Goal: Navigation & Orientation: Find specific page/section

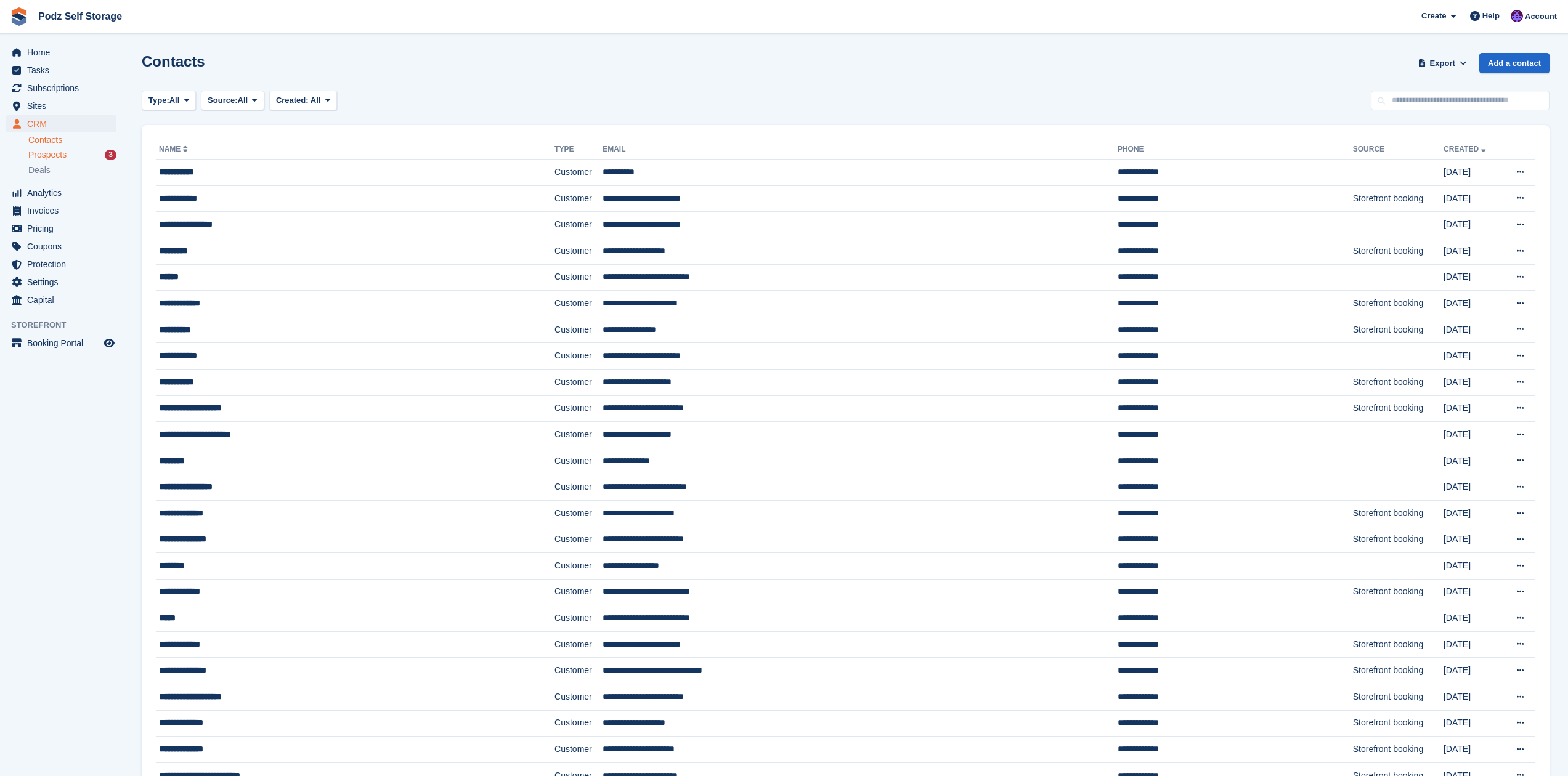
click at [83, 157] on div "Prospects 3" at bounding box center [72, 155] width 88 height 11
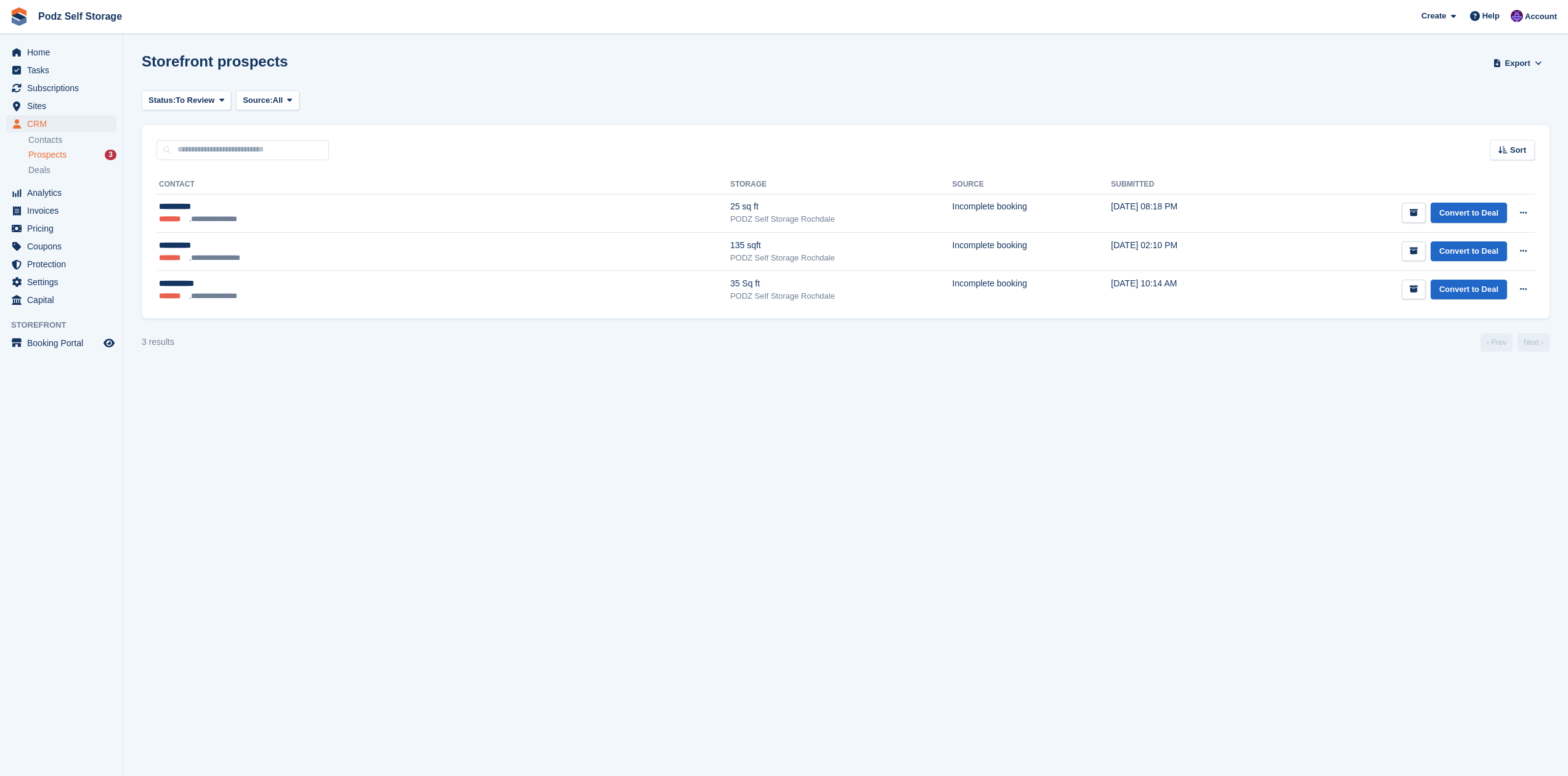
click at [75, 159] on div "Prospects 3" at bounding box center [72, 155] width 88 height 11
click at [597, 76] on div "Storefront prospects Export Export Prospects Export a CSV of all Prospects whic…" at bounding box center [845, 70] width 1408 height 35
click at [490, 107] on div "Status: To Review All Archived To Review Source: All All Incomplete booking Pri…" at bounding box center [845, 101] width 1408 height 21
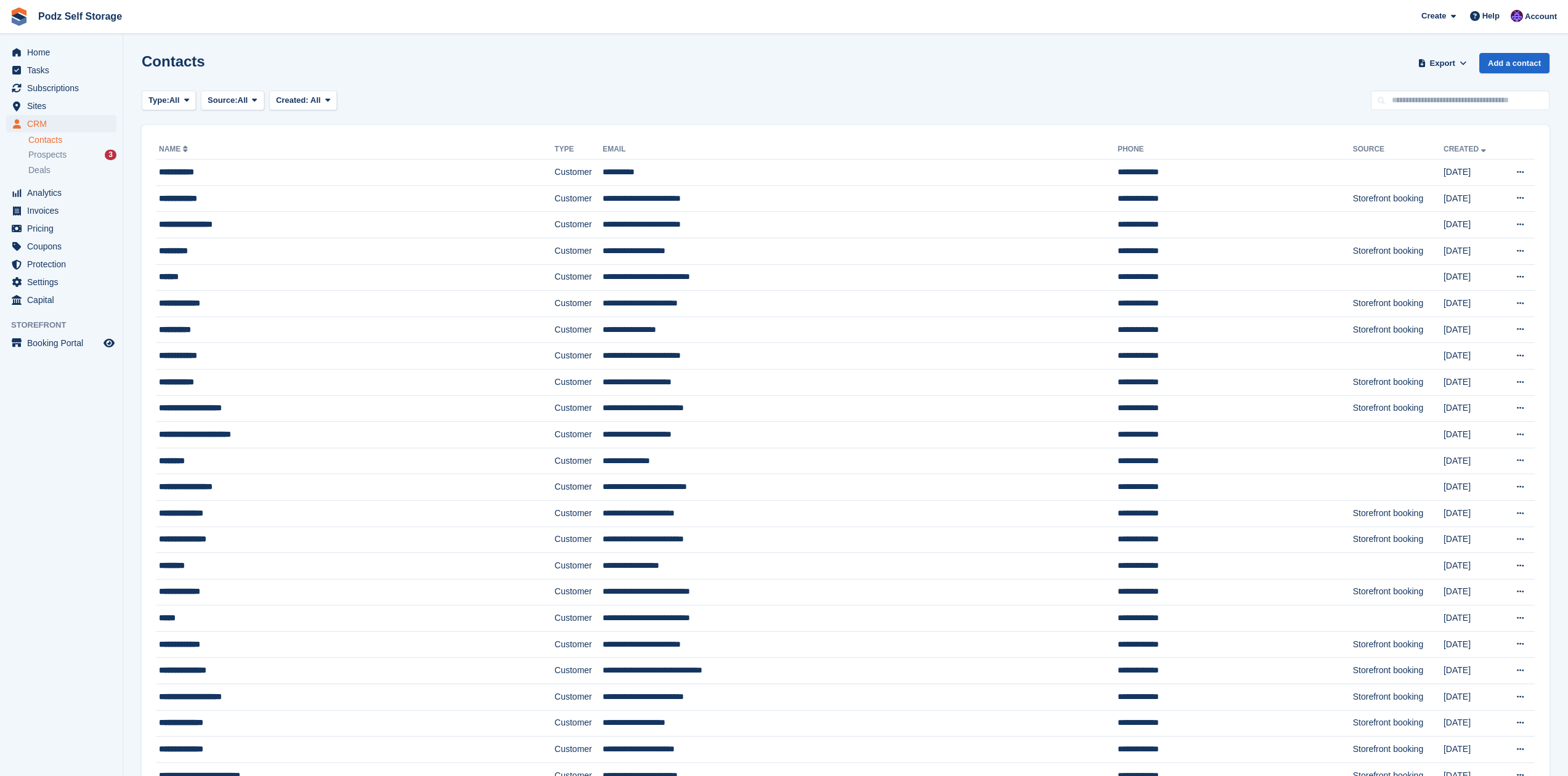
scroll to position [5, 0]
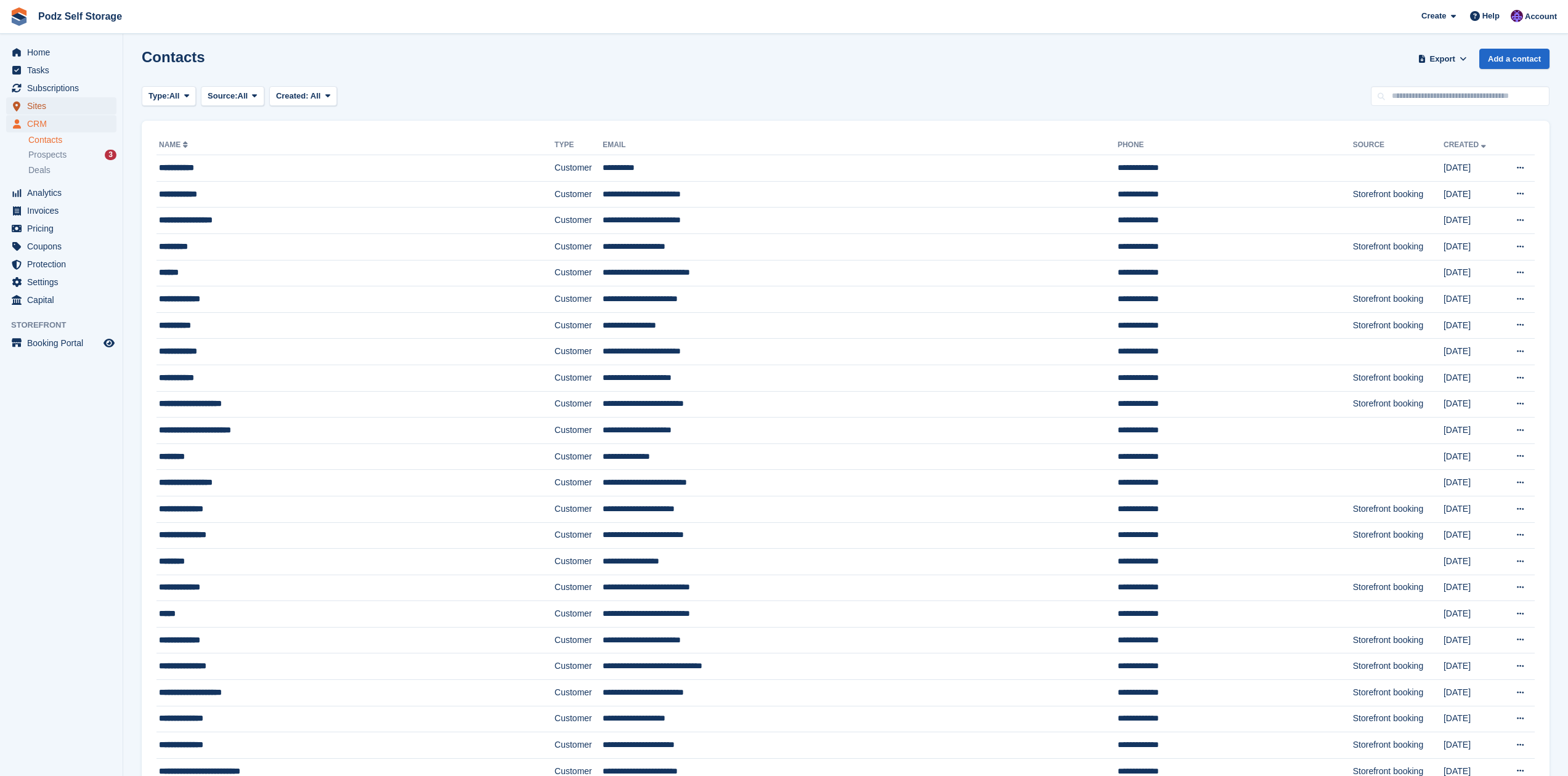
click at [48, 111] on span "Sites" at bounding box center [64, 106] width 74 height 17
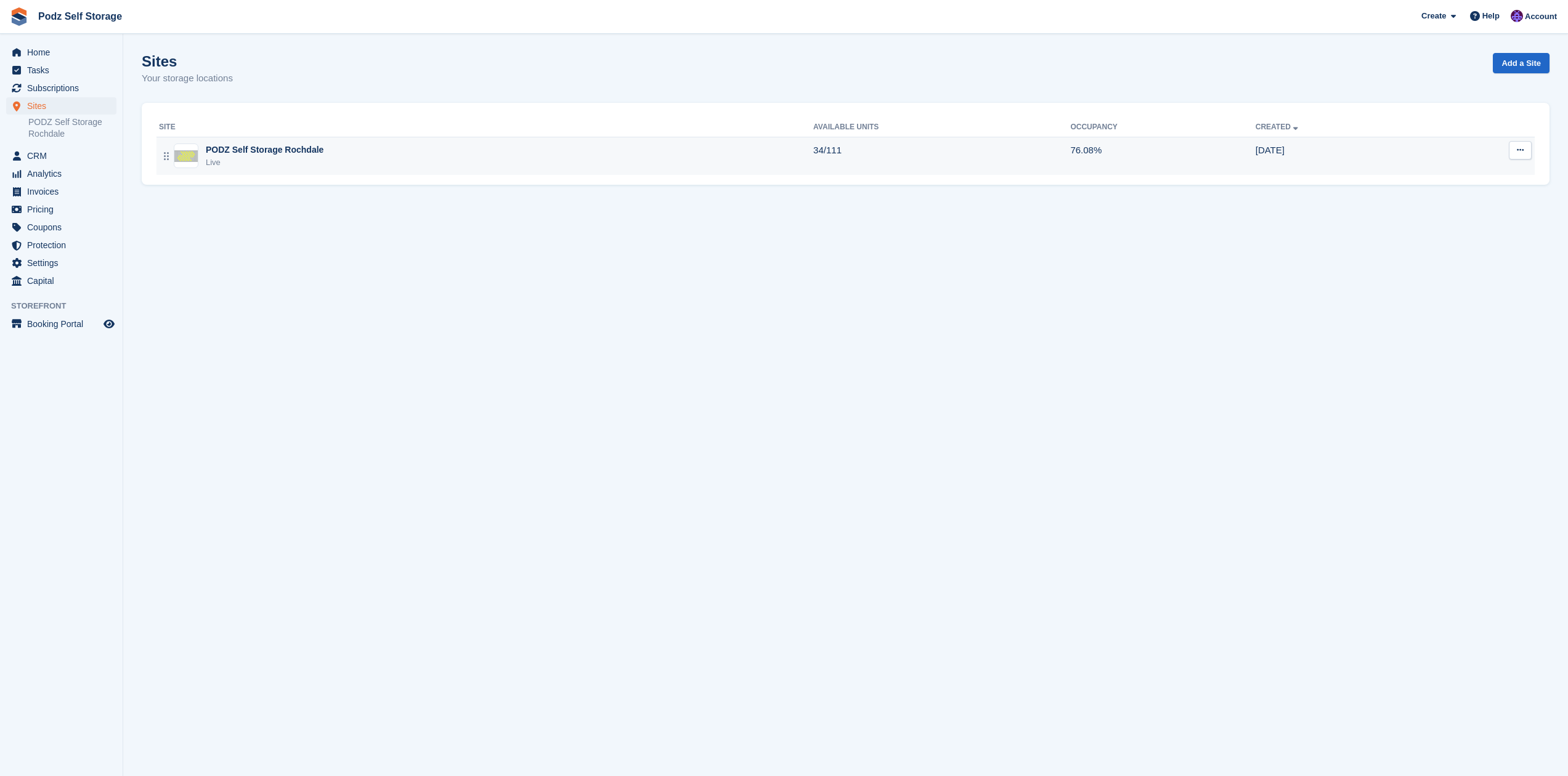
click at [417, 157] on div "PODZ Self Storage Rochdale Live" at bounding box center [486, 156] width 655 height 25
